Goal: Transaction & Acquisition: Download file/media

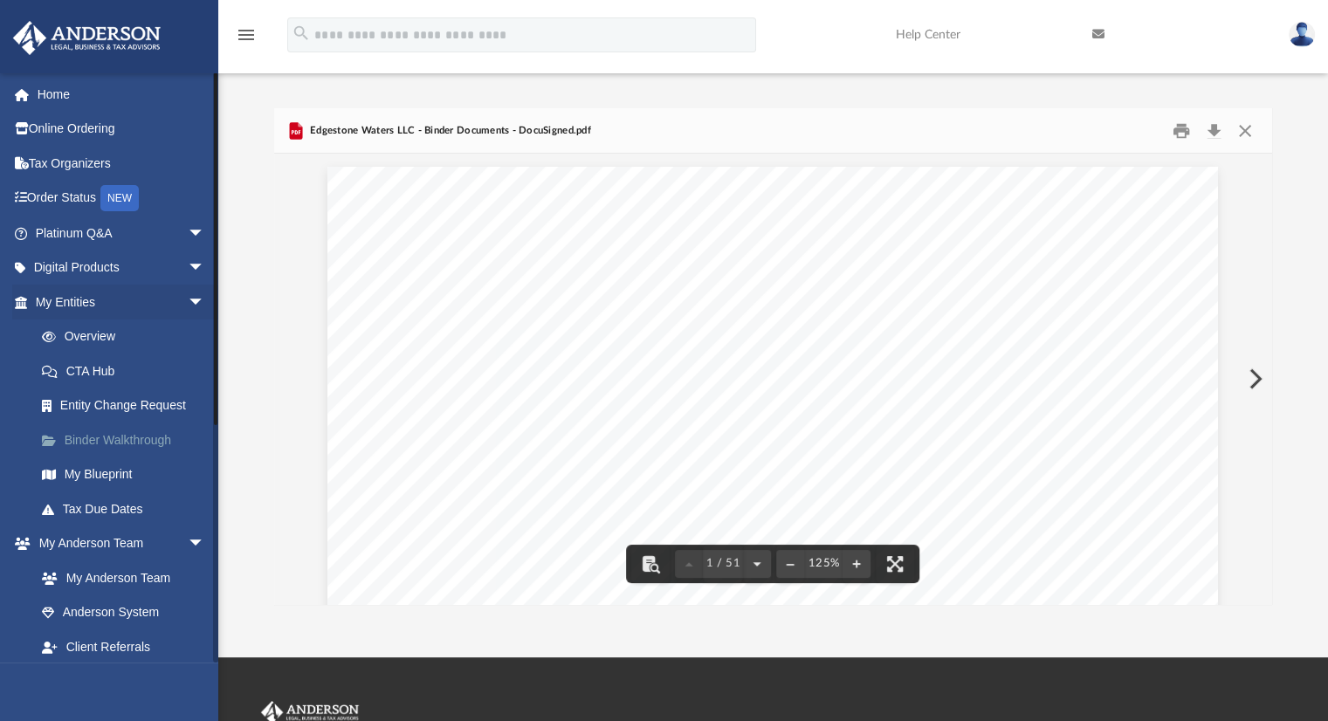
scroll to position [349, 0]
click at [1244, 130] on button "Close" at bounding box center [1245, 130] width 31 height 27
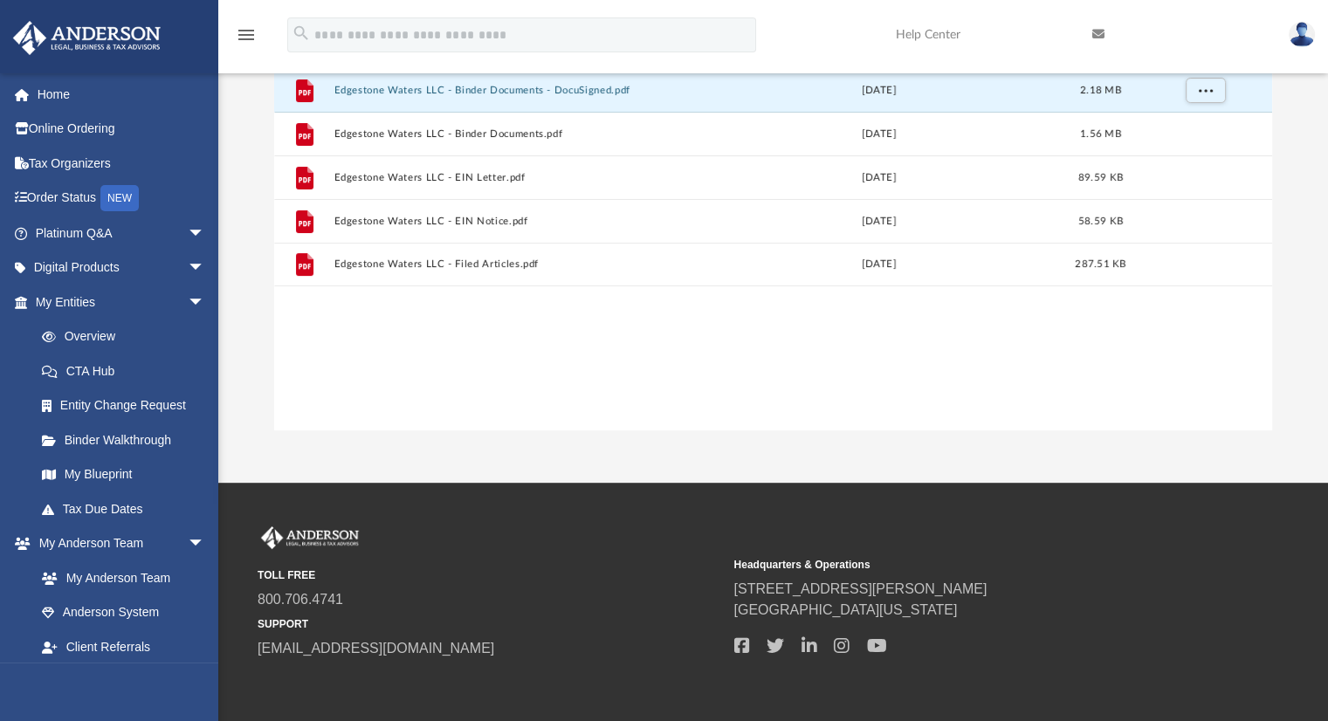
scroll to position [0, 0]
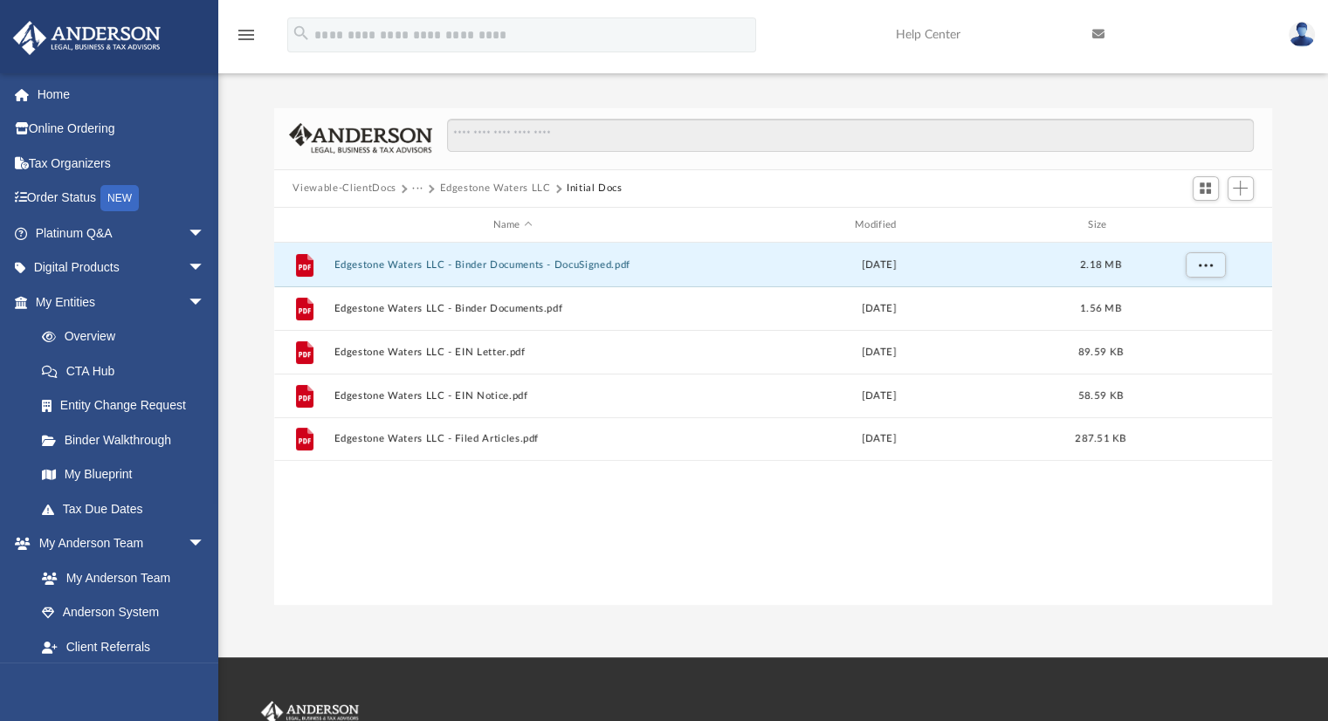
click at [422, 186] on button "···" at bounding box center [417, 189] width 11 height 16
click at [430, 224] on li "Law" at bounding box center [431, 219] width 20 height 18
click at [430, 217] on div "Name" at bounding box center [512, 225] width 359 height 16
click at [414, 188] on button "···" at bounding box center [417, 189] width 11 height 16
click at [430, 216] on li "Law" at bounding box center [431, 219] width 20 height 18
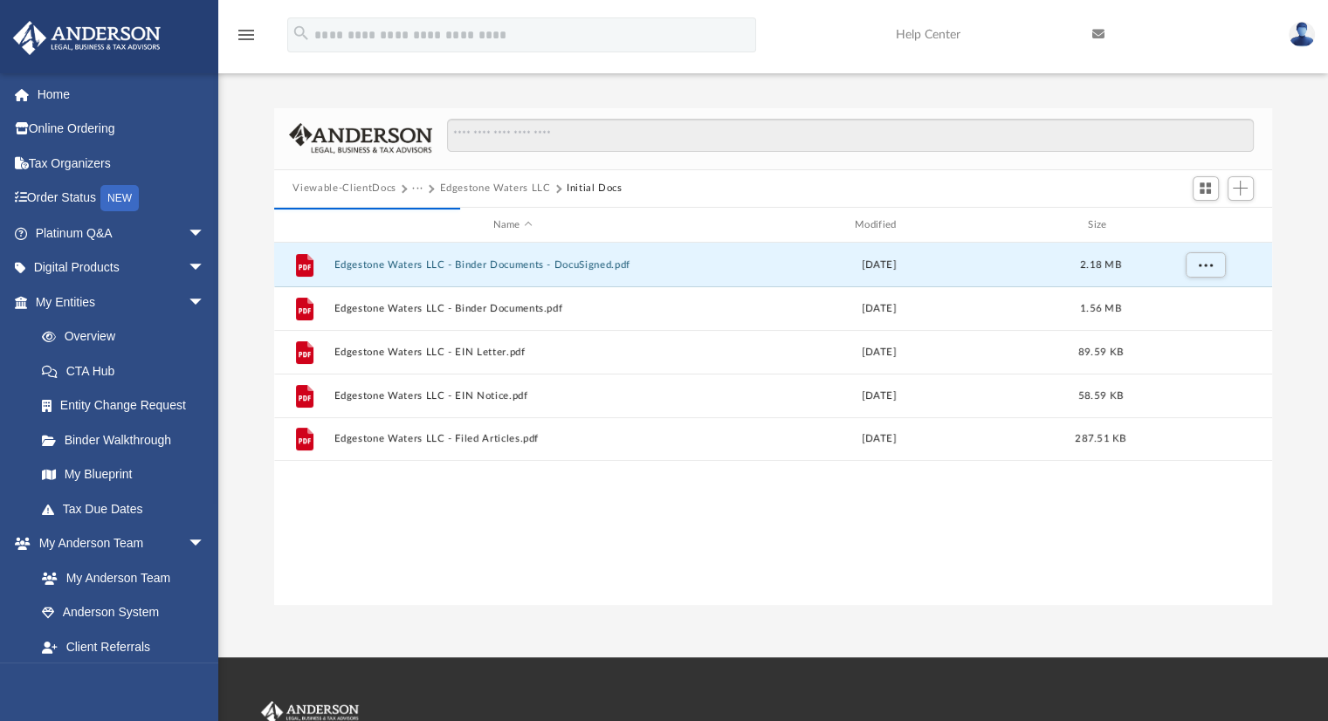
click at [419, 184] on button "···" at bounding box center [417, 189] width 11 height 16
click at [417, 186] on button "···" at bounding box center [417, 189] width 11 height 16
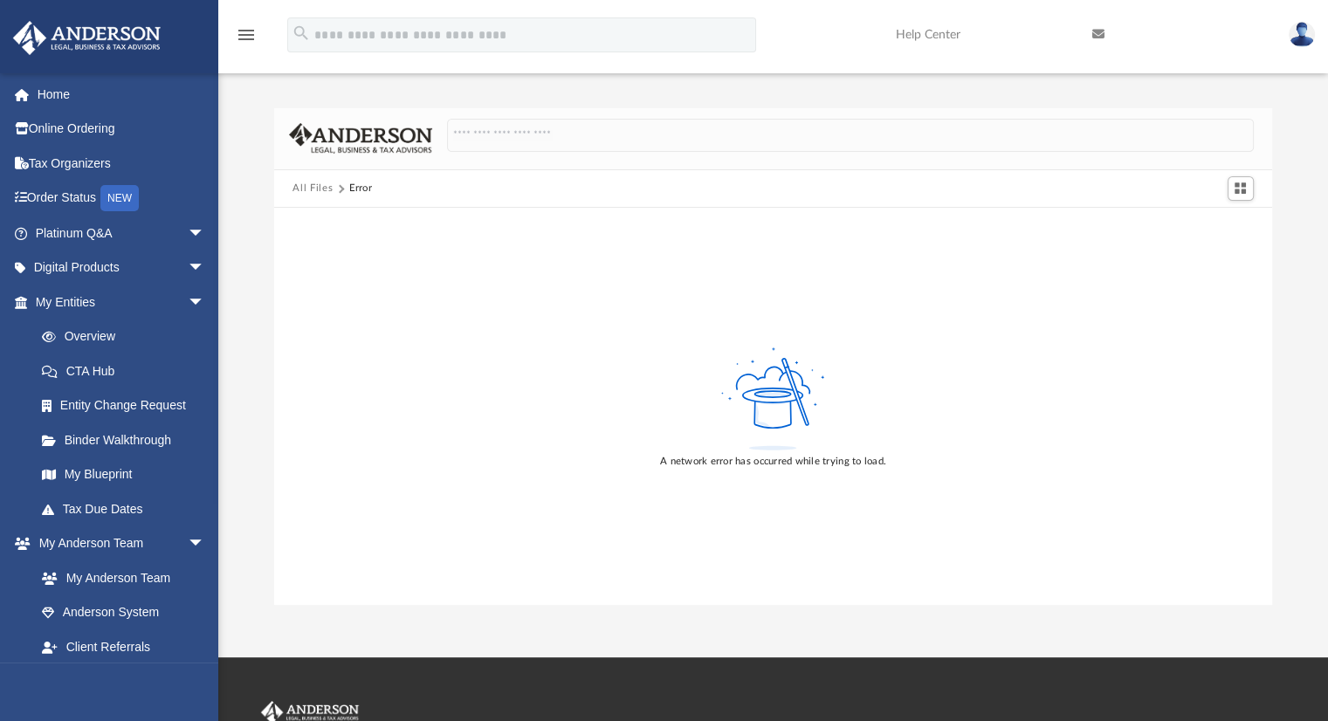
click at [304, 189] on button "All Files" at bounding box center [313, 189] width 40 height 16
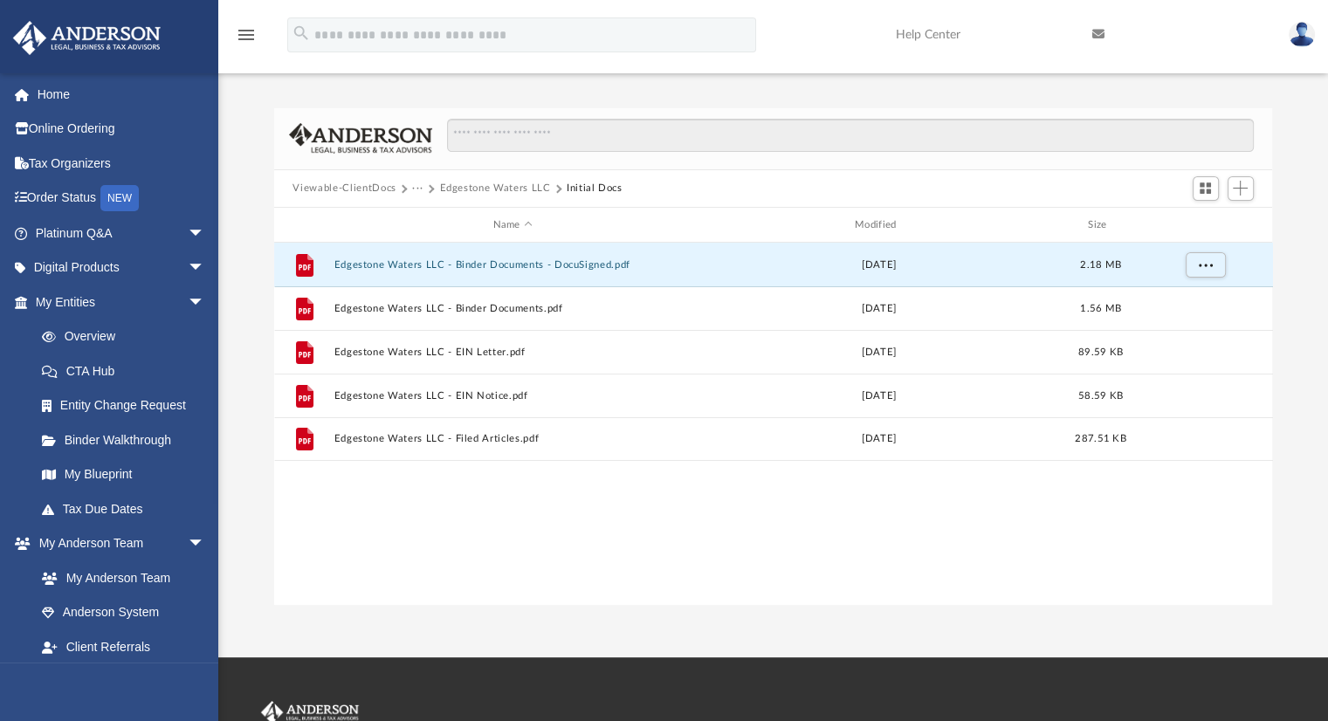
scroll to position [383, 985]
click at [318, 187] on button "Viewable-ClientDocs" at bounding box center [344, 189] width 103 height 16
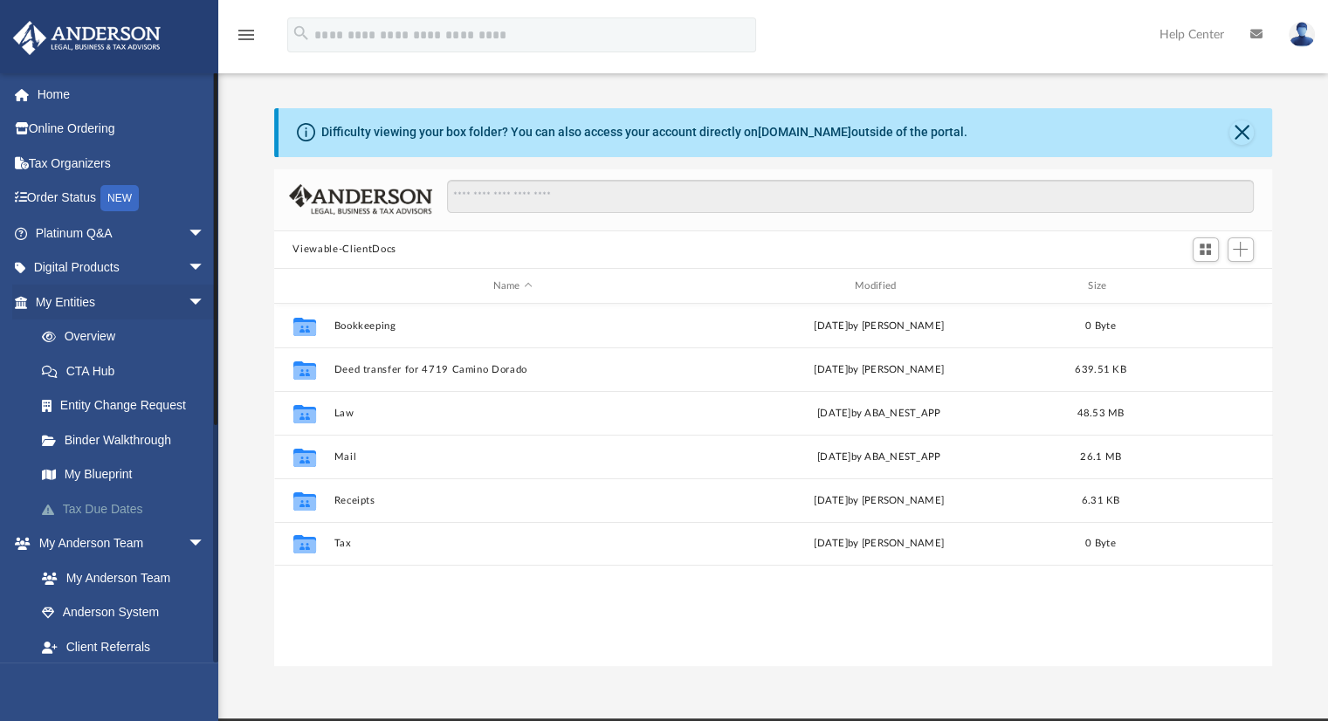
scroll to position [383, 985]
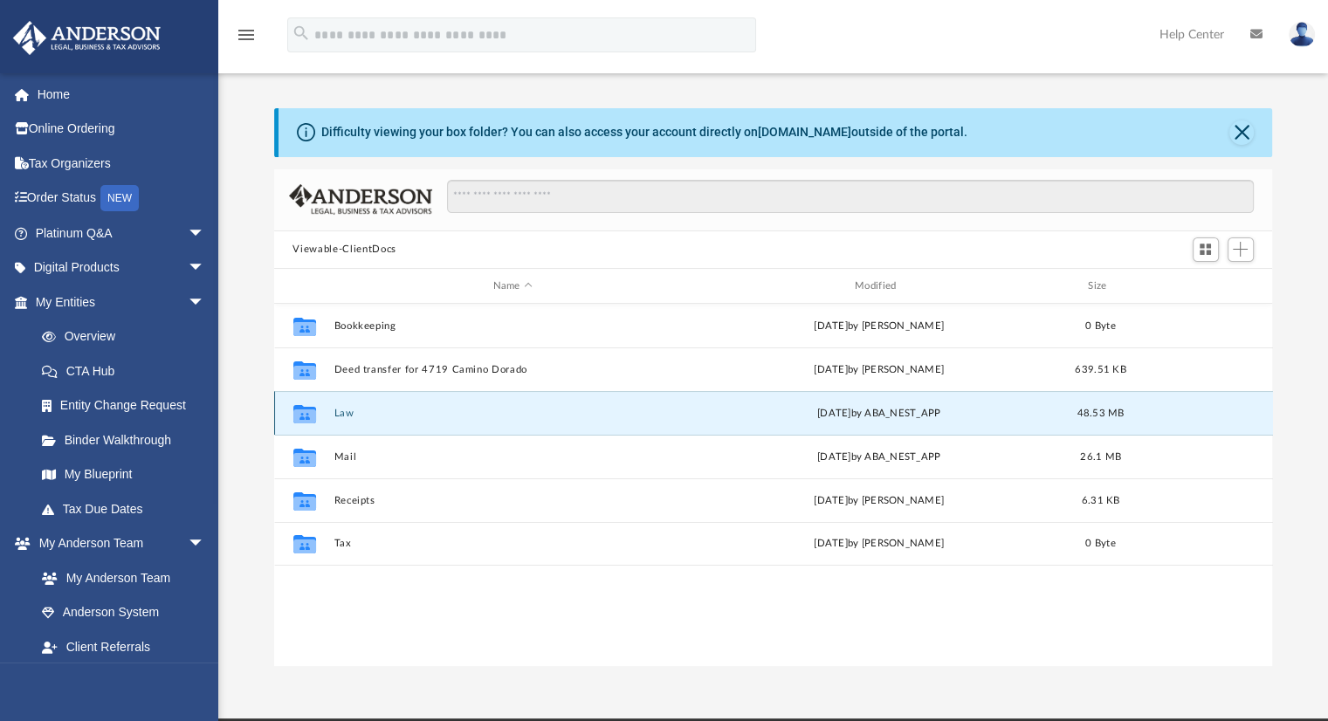
click at [359, 412] on button "Law" at bounding box center [513, 413] width 358 height 11
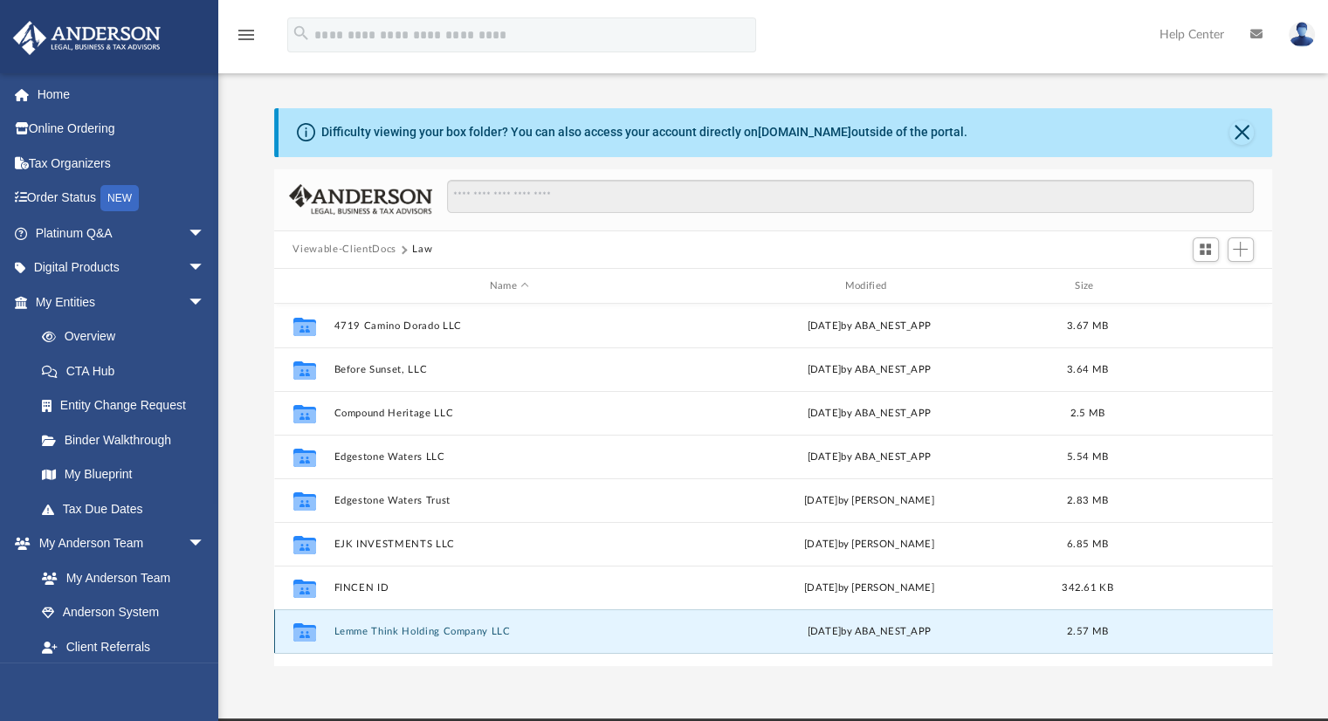
click at [384, 636] on button "Lemme Think Holding Company LLC" at bounding box center [510, 631] width 352 height 11
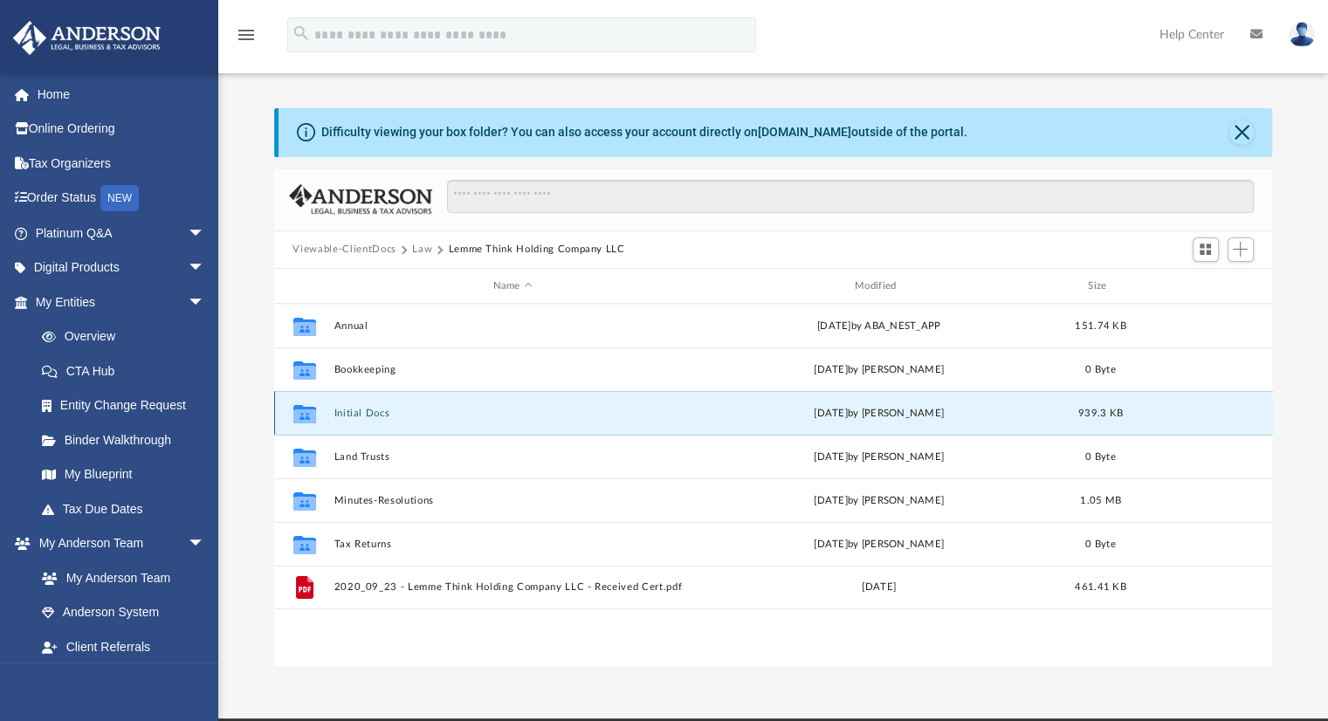
click at [382, 410] on button "Initial Docs" at bounding box center [513, 413] width 358 height 11
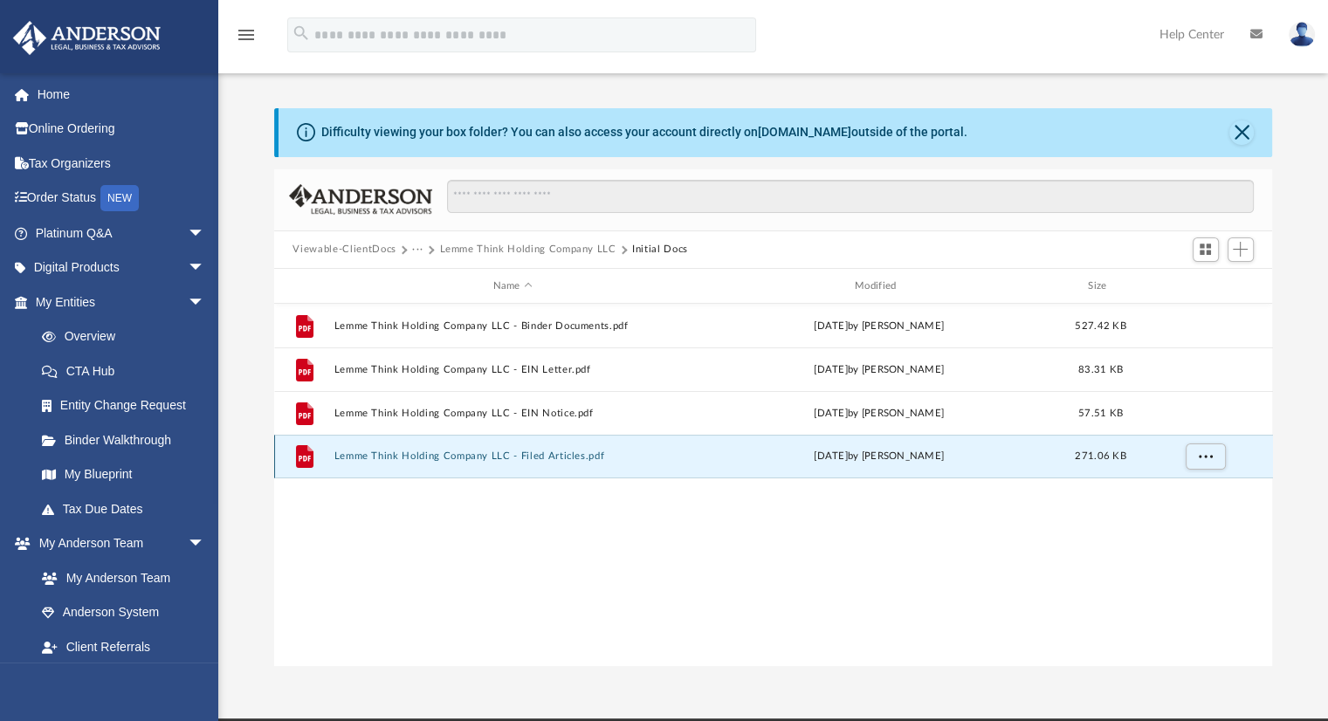
click at [431, 452] on button "Lemme Think Holding Company LLC - Filed Articles.pdf" at bounding box center [513, 457] width 358 height 11
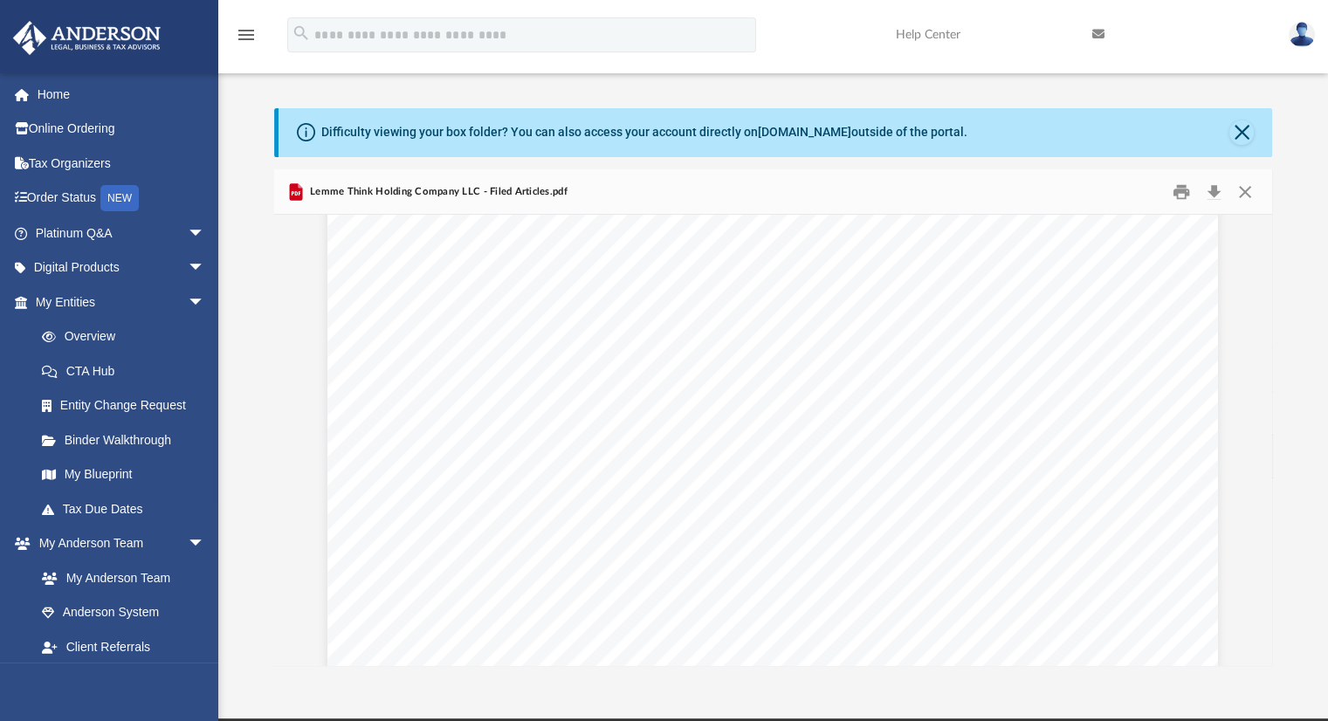
scroll to position [0, 0]
click at [1213, 190] on button "Download" at bounding box center [1214, 191] width 31 height 27
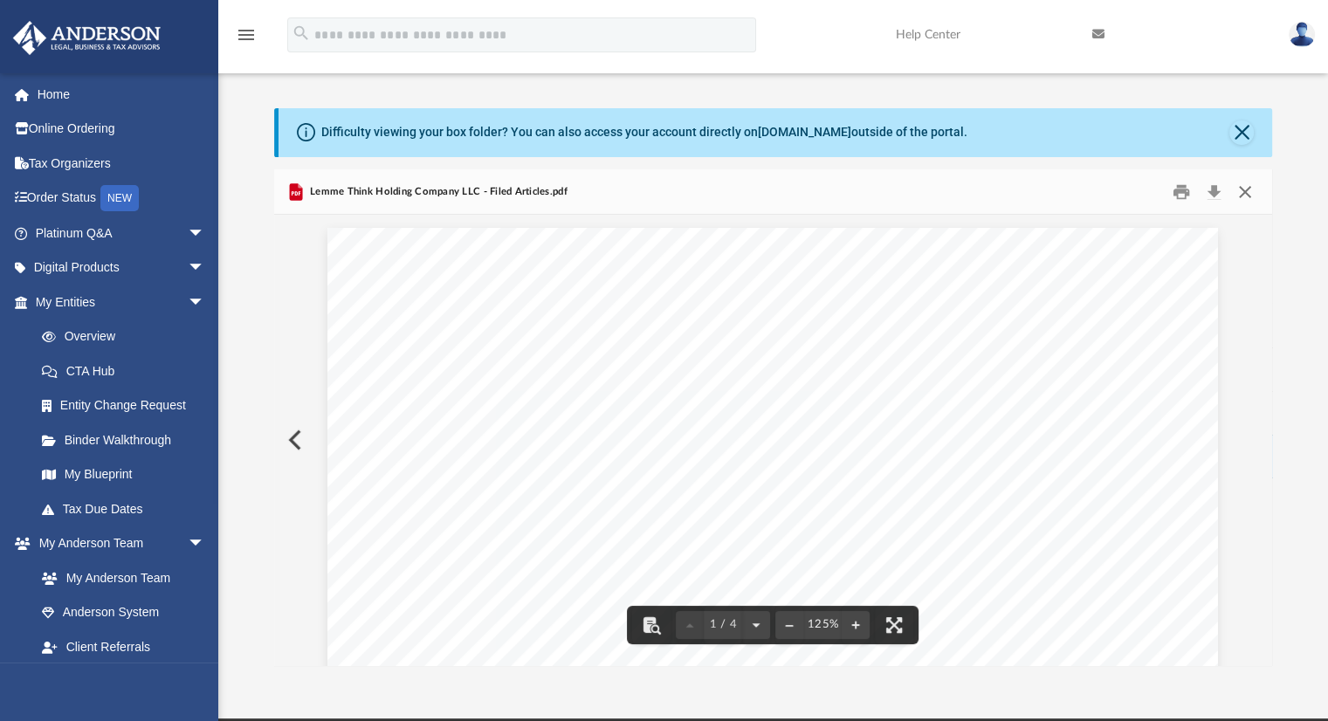
click at [1249, 190] on button "Close" at bounding box center [1245, 191] width 31 height 27
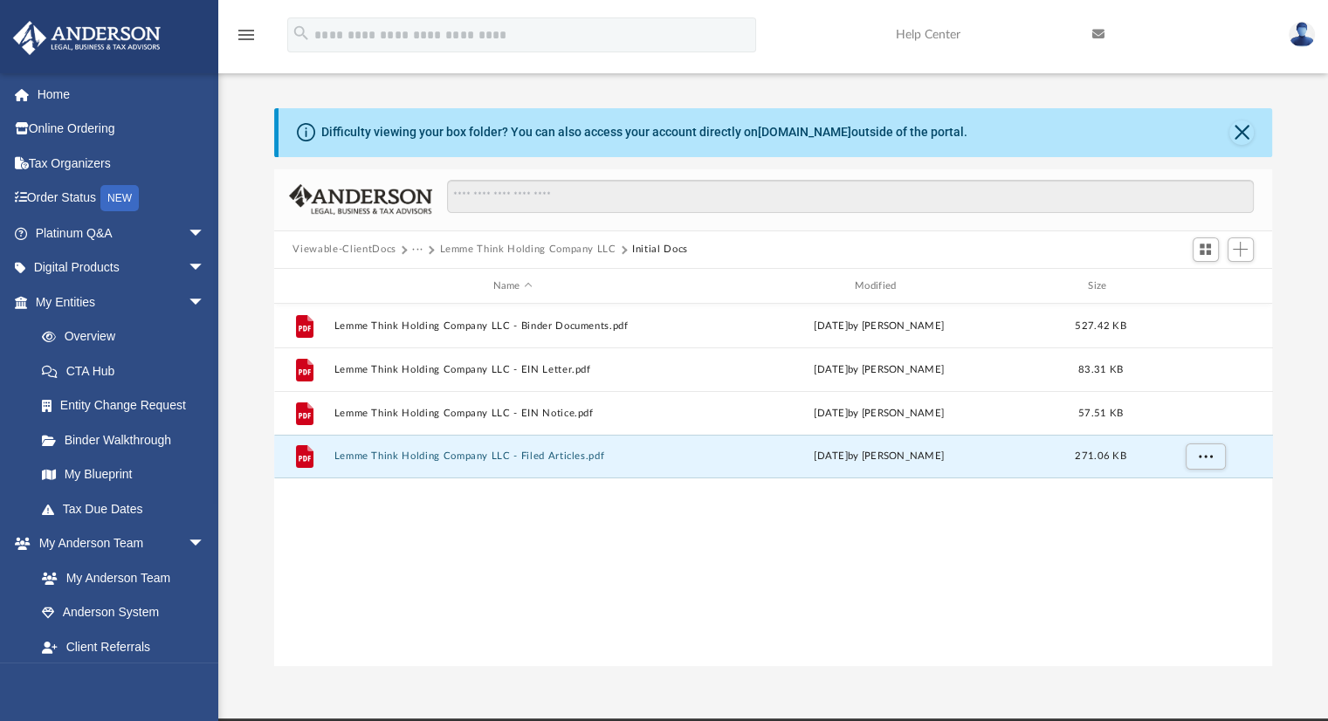
click at [495, 247] on button "Lemme Think Holding Company LLC" at bounding box center [527, 250] width 176 height 16
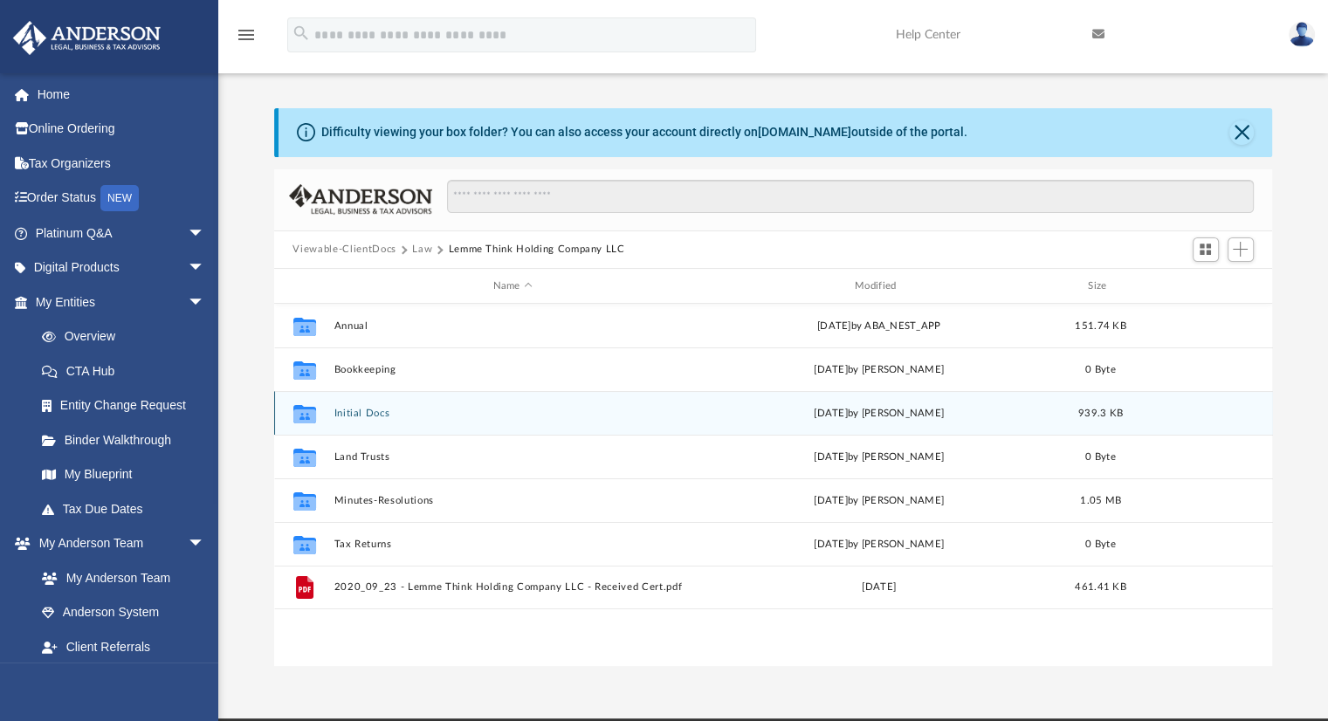
click at [364, 410] on button "Initial Docs" at bounding box center [513, 413] width 358 height 11
